Goal: Task Accomplishment & Management: Manage account settings

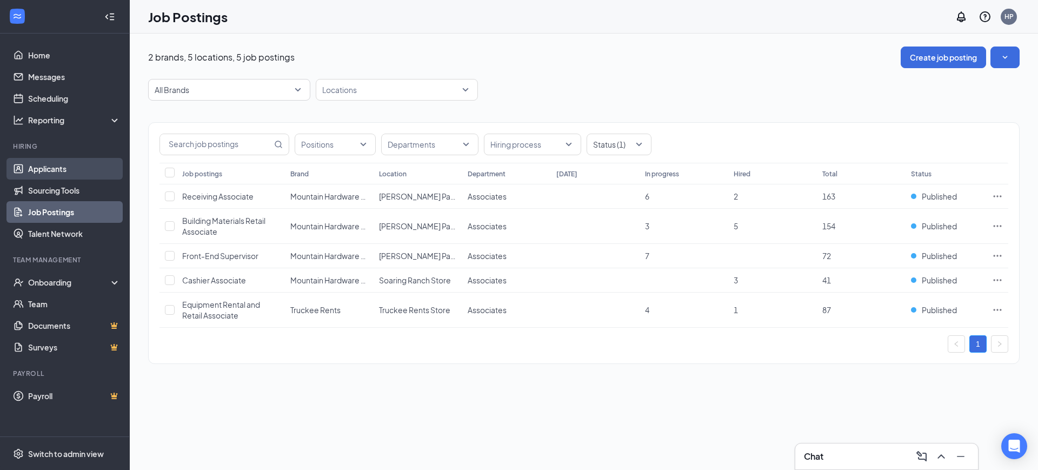
click at [61, 172] on link "Applicants" at bounding box center [74, 169] width 92 height 22
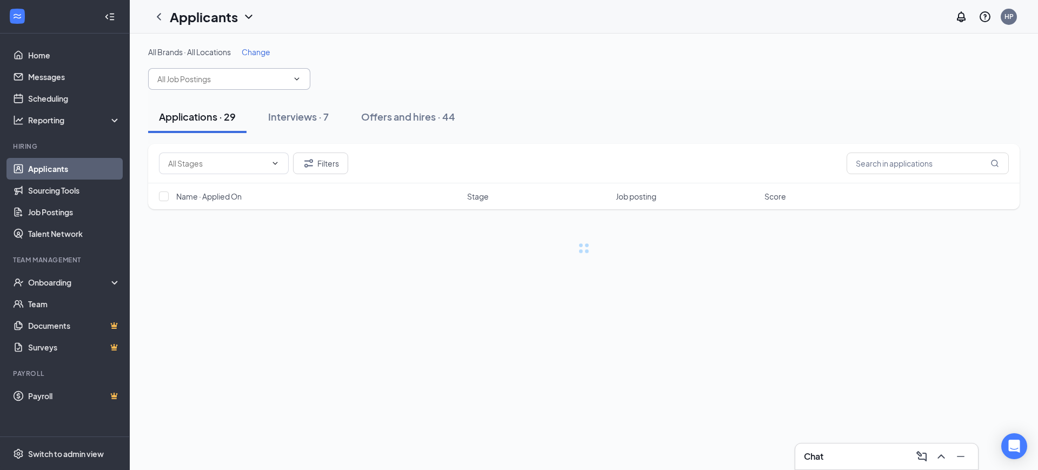
click at [250, 81] on input "text" at bounding box center [222, 79] width 131 height 12
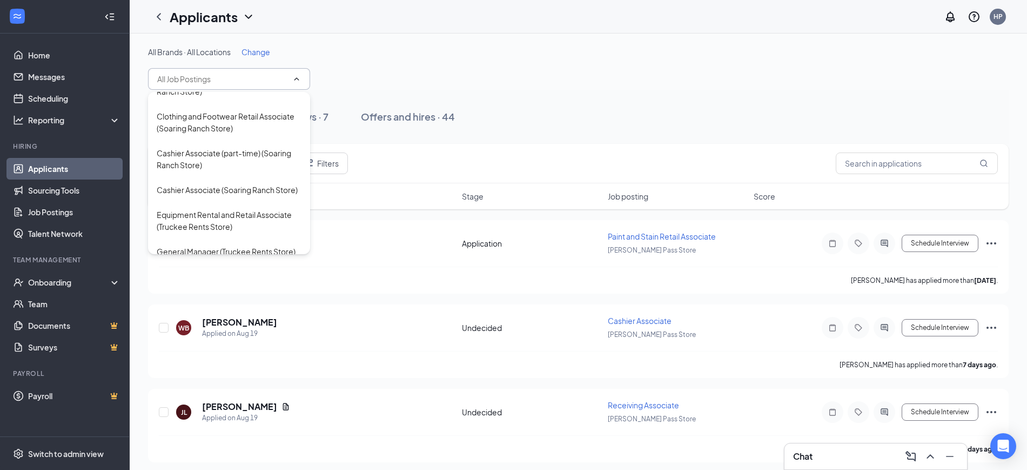
scroll to position [855, 0]
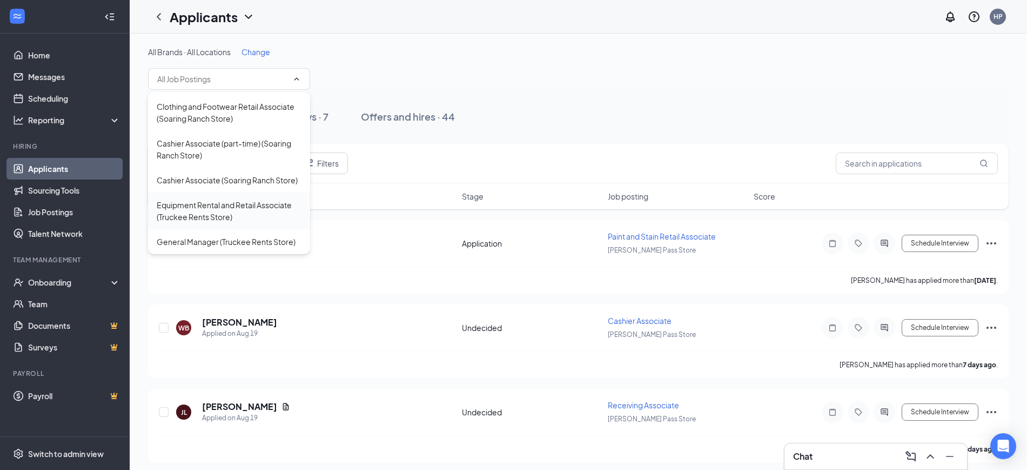
click at [207, 203] on div "Equipment Rental and Retail Associate (Truckee Rents Store)" at bounding box center [229, 211] width 145 height 24
type input "Equipment Rental and Retail Associate (Truckee Rents Store)"
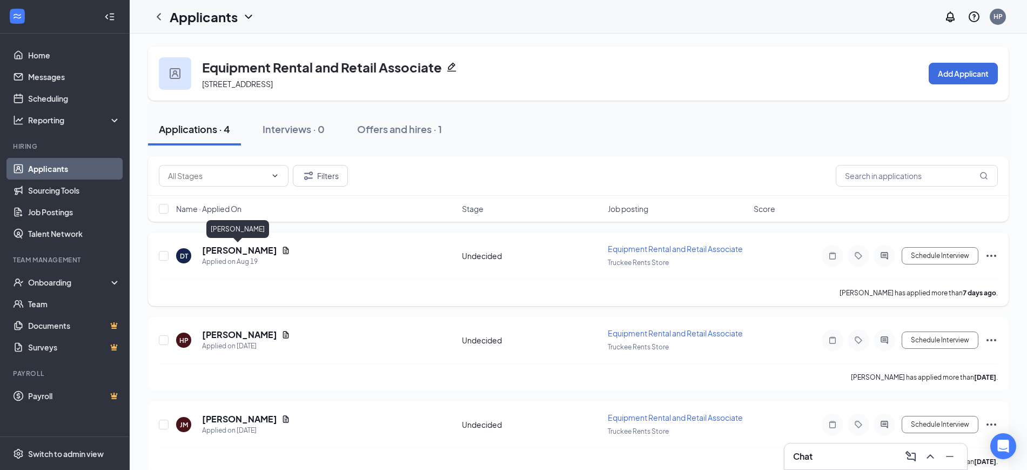
click at [225, 251] on h5 "[PERSON_NAME]" at bounding box center [239, 250] width 75 height 12
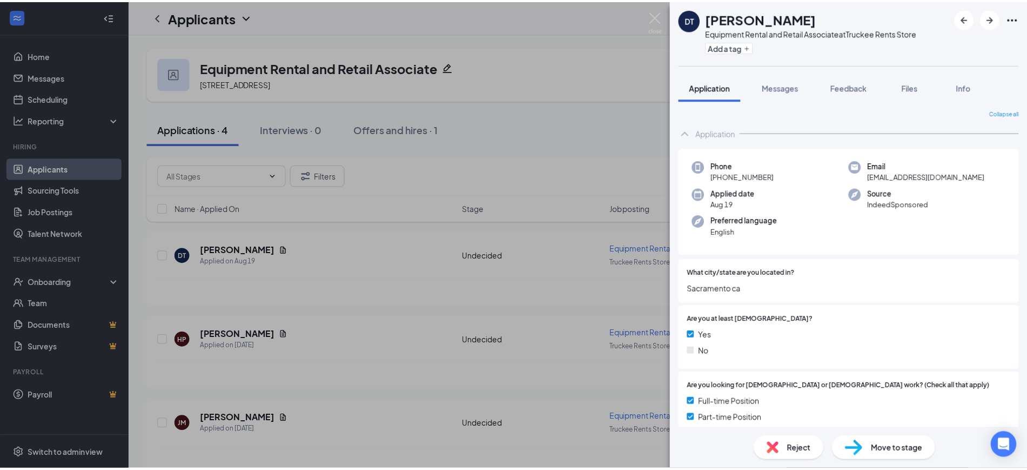
scroll to position [21, 0]
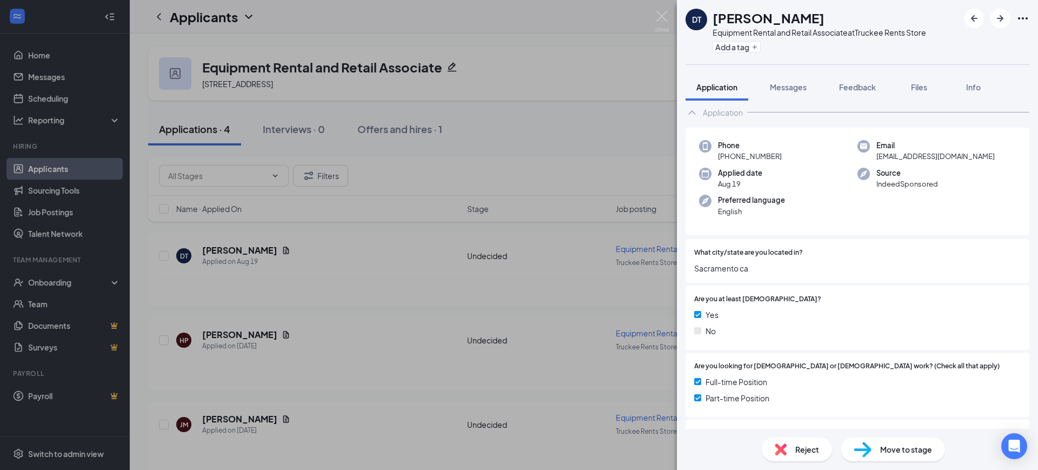
click at [661, 14] on img at bounding box center [662, 21] width 14 height 21
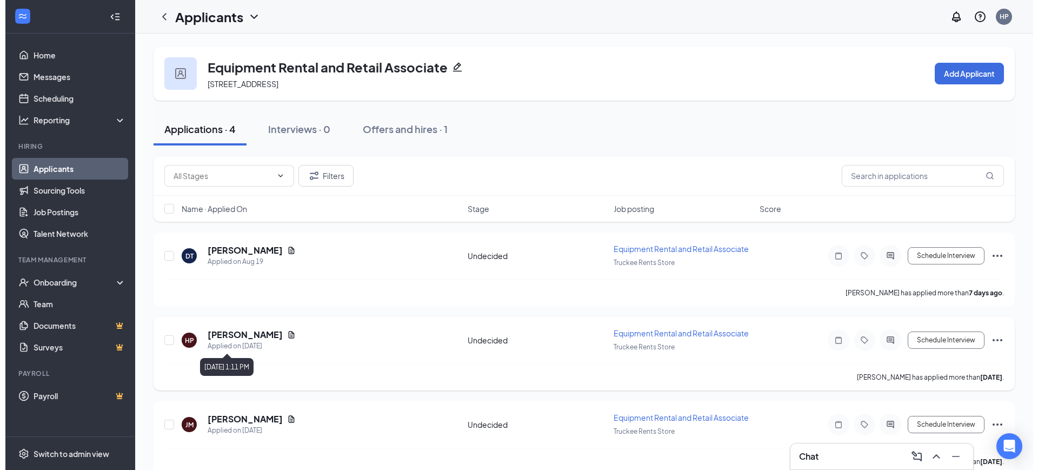
scroll to position [43, 0]
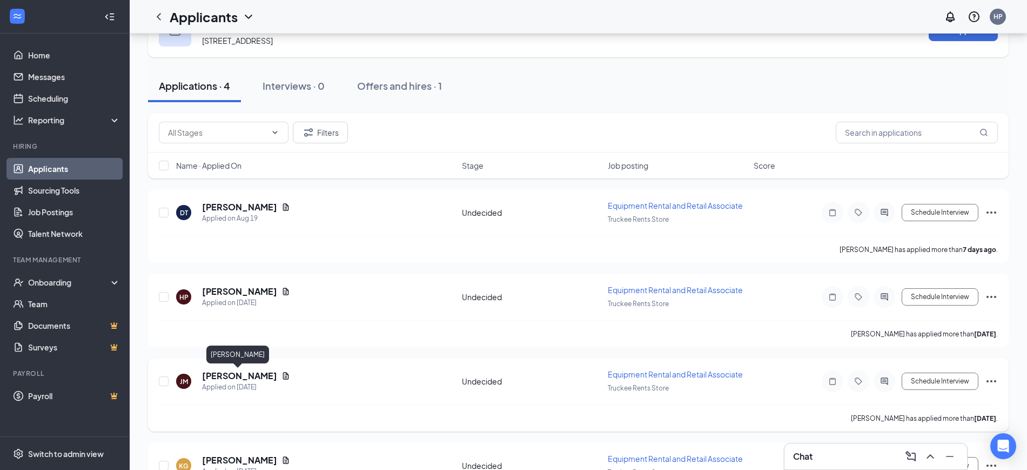
click at [221, 376] on h5 "[PERSON_NAME]" at bounding box center [239, 376] width 75 height 12
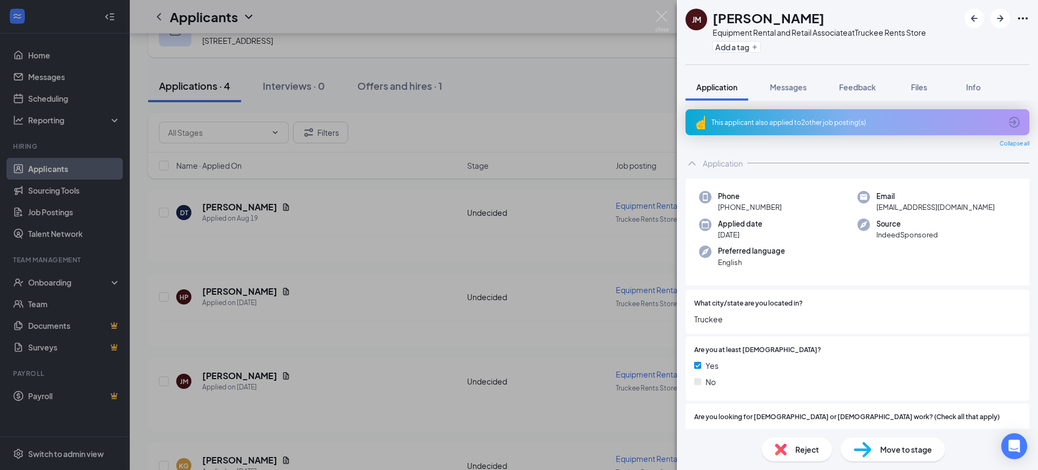
scroll to position [181, 0]
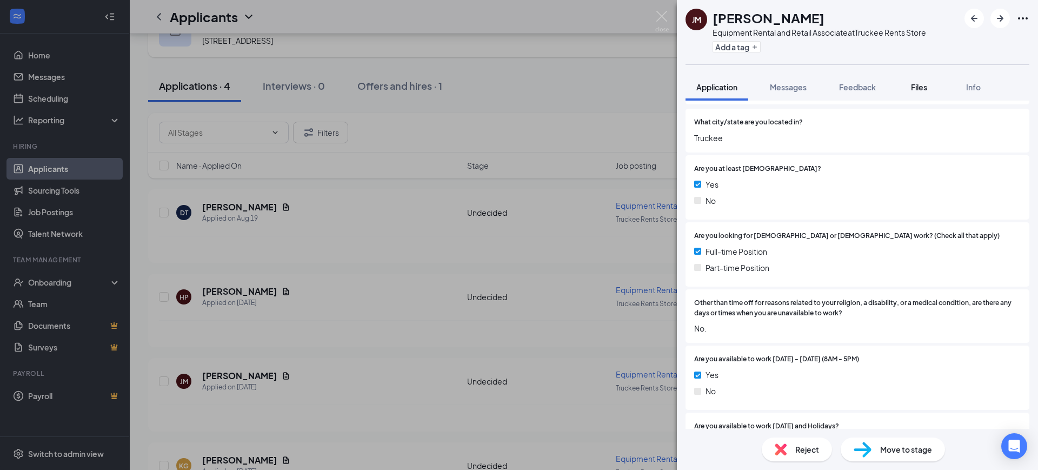
click at [920, 91] on span "Files" at bounding box center [919, 87] width 16 height 10
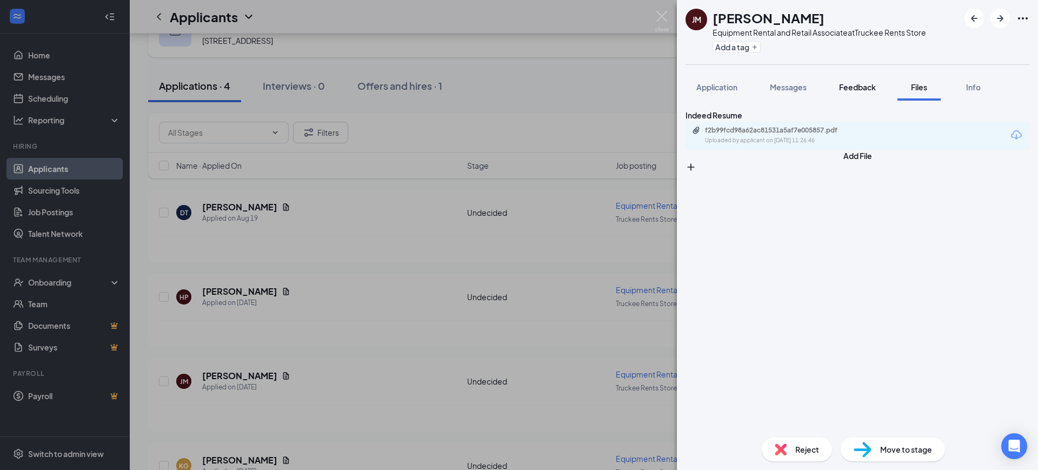
click at [861, 89] on span "Feedback" at bounding box center [857, 87] width 37 height 10
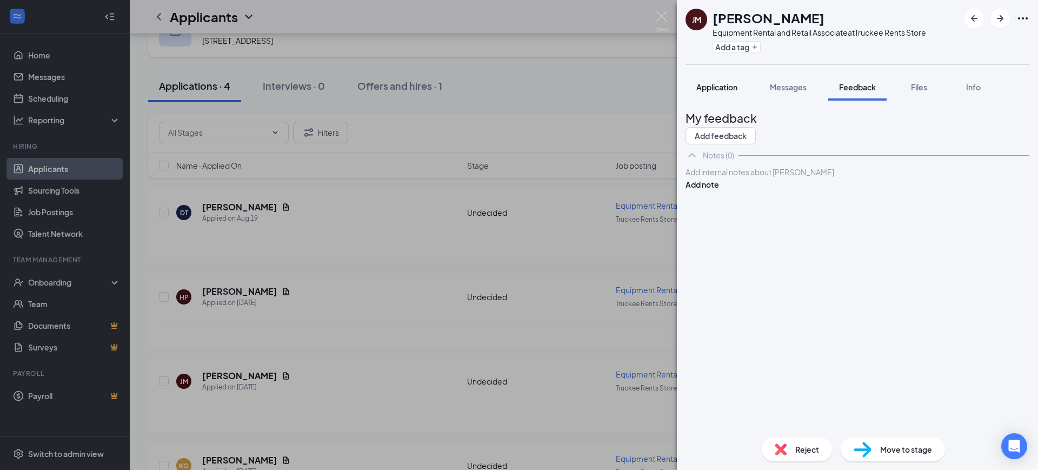
click at [724, 90] on span "Application" at bounding box center [716, 87] width 41 height 10
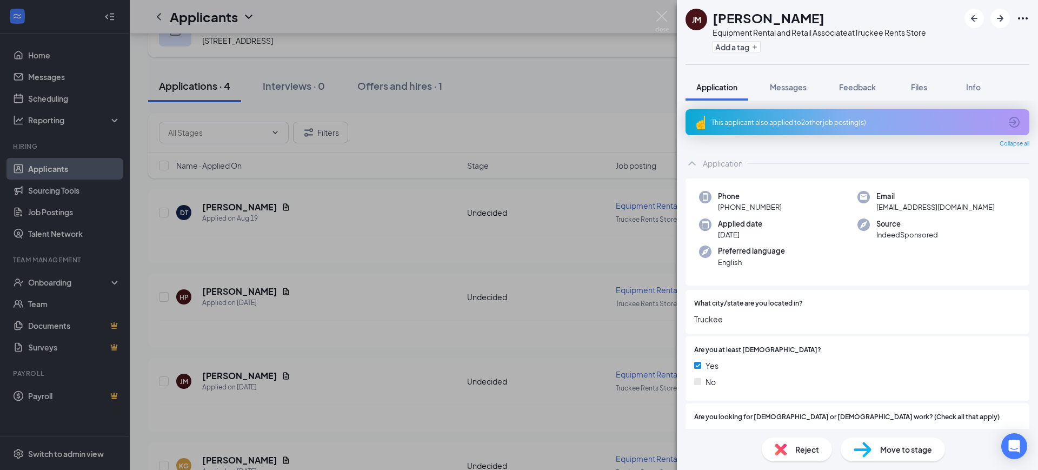
click at [844, 116] on div "This applicant also applied to 2 other job posting(s)" at bounding box center [857, 122] width 344 height 26
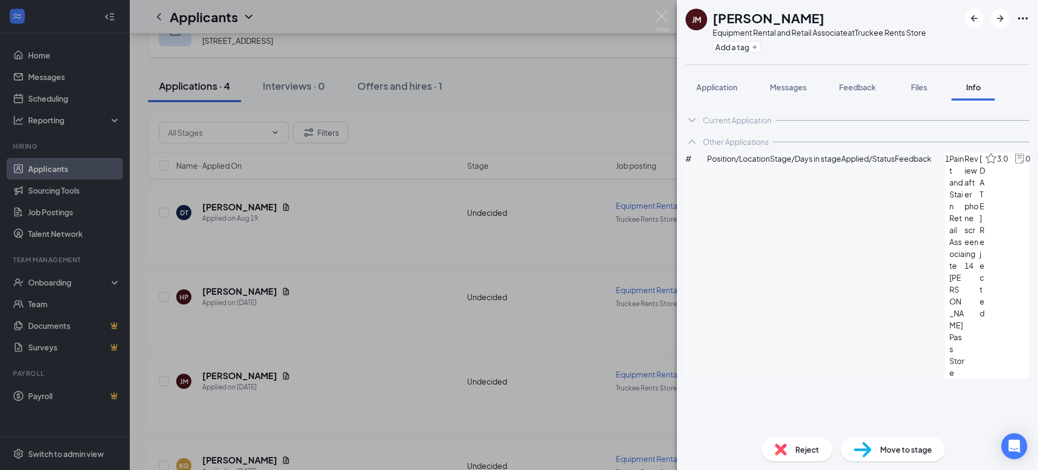
click at [1036, 165] on icon "ArrowCircle" at bounding box center [1042, 158] width 13 height 13
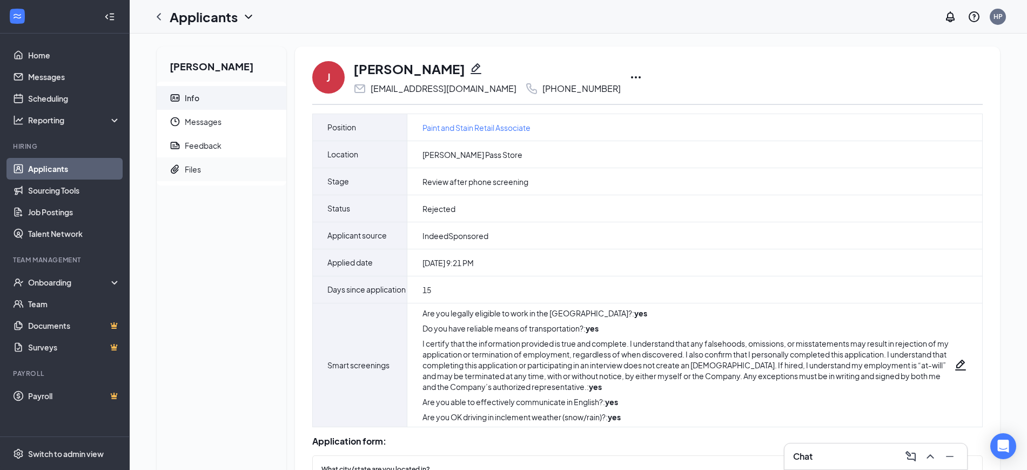
click at [205, 164] on span "Files" at bounding box center [231, 169] width 93 height 24
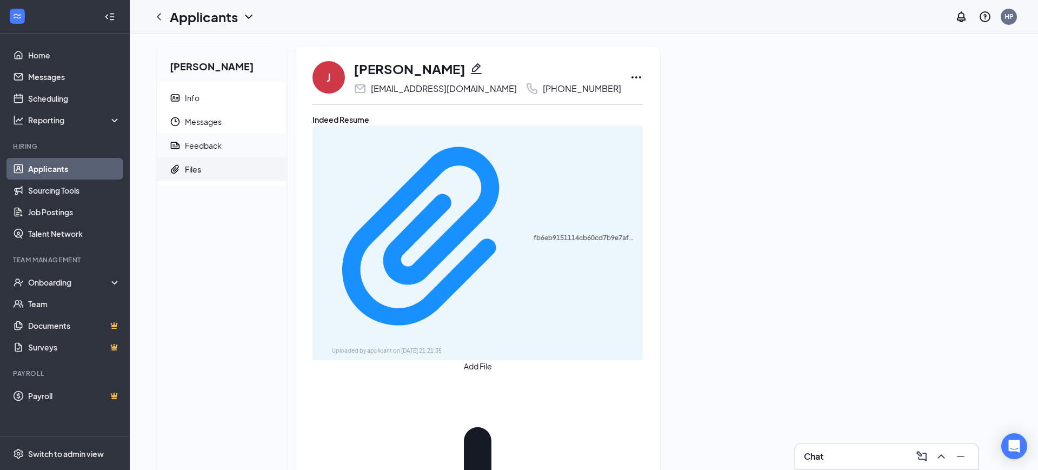
click at [218, 150] on div "Feedback" at bounding box center [203, 145] width 37 height 11
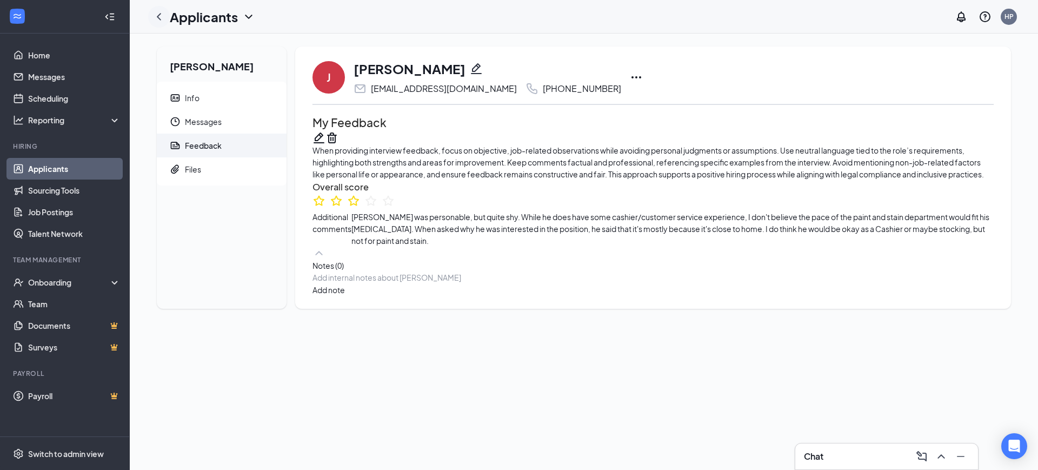
click at [159, 16] on icon "ChevronLeft" at bounding box center [158, 16] width 13 height 13
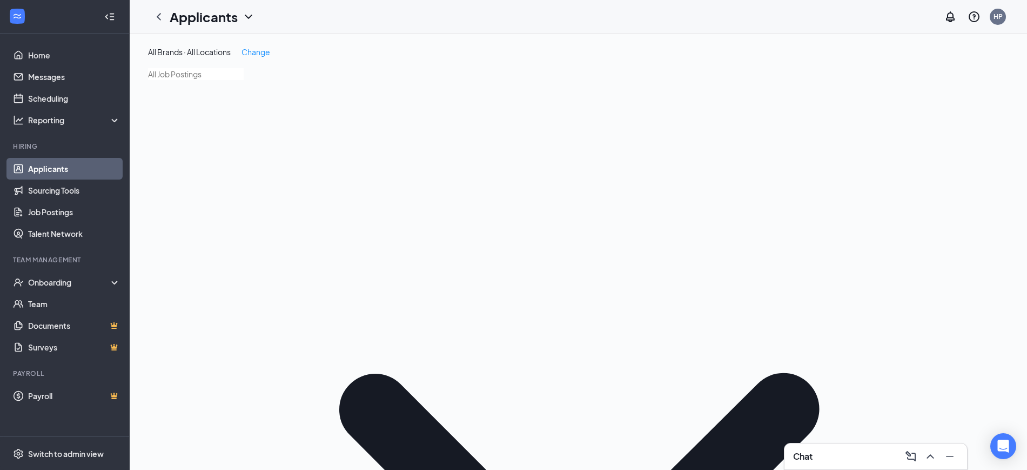
click at [74, 165] on link "Applicants" at bounding box center [74, 169] width 92 height 22
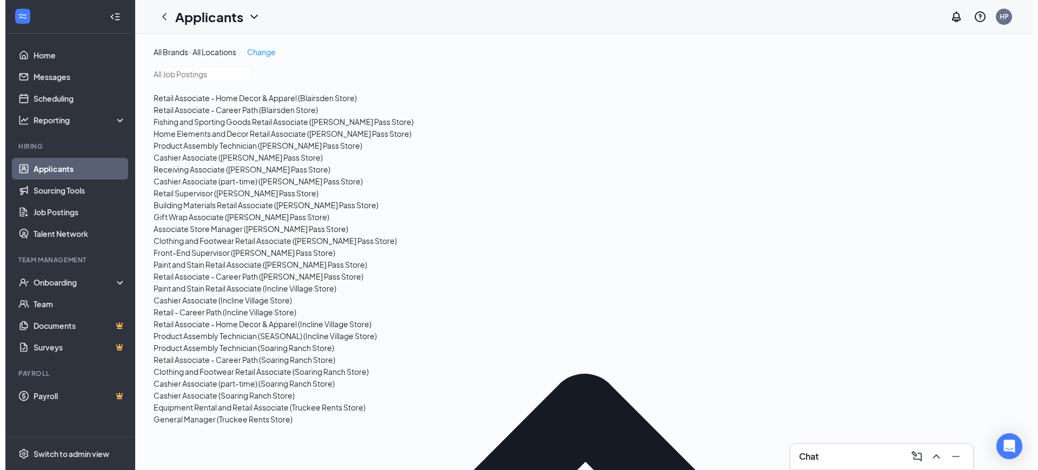
scroll to position [227, 0]
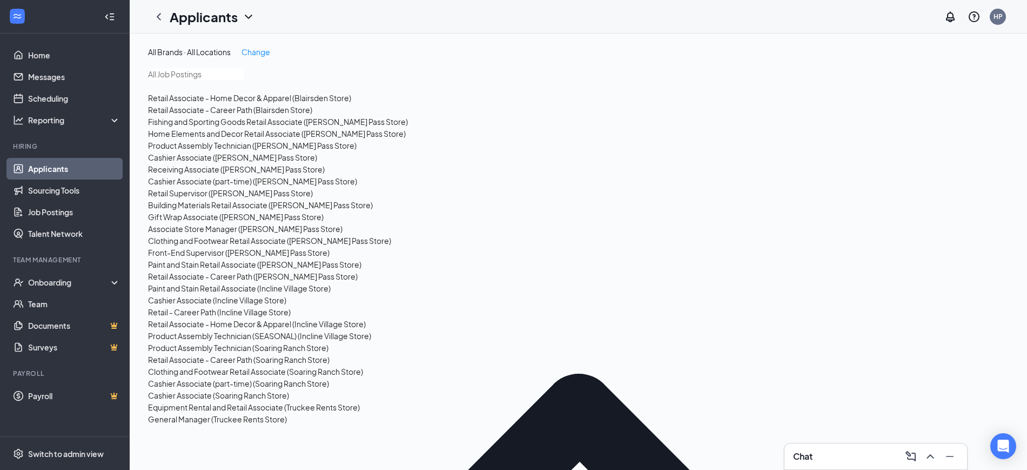
click at [212, 204] on div "Building Materials Retail Associate ([PERSON_NAME] Pass Store)" at bounding box center [260, 205] width 225 height 12
type input "Building Materials Retail Associate ([PERSON_NAME] Pass Store)"
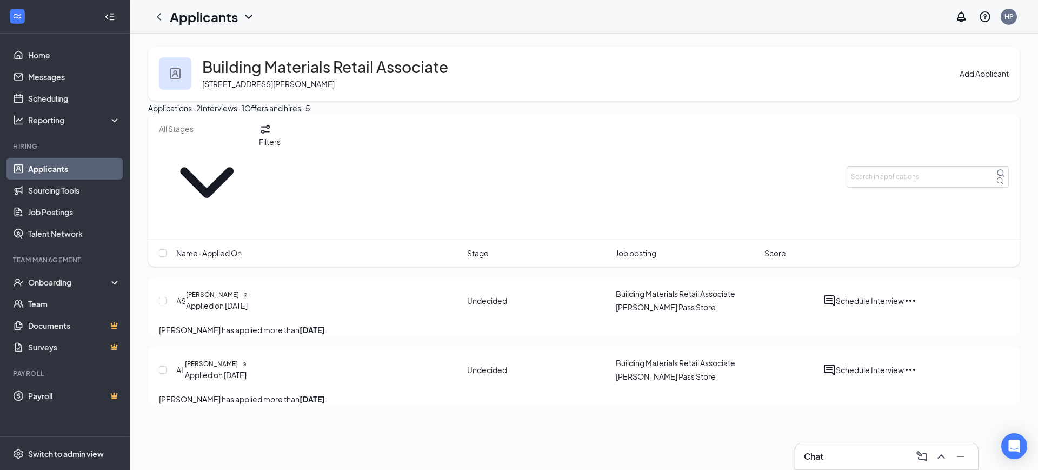
click at [244, 114] on div "Interviews · 1" at bounding box center [222, 108] width 44 height 12
